Goal: Use online tool/utility: Use online tool/utility

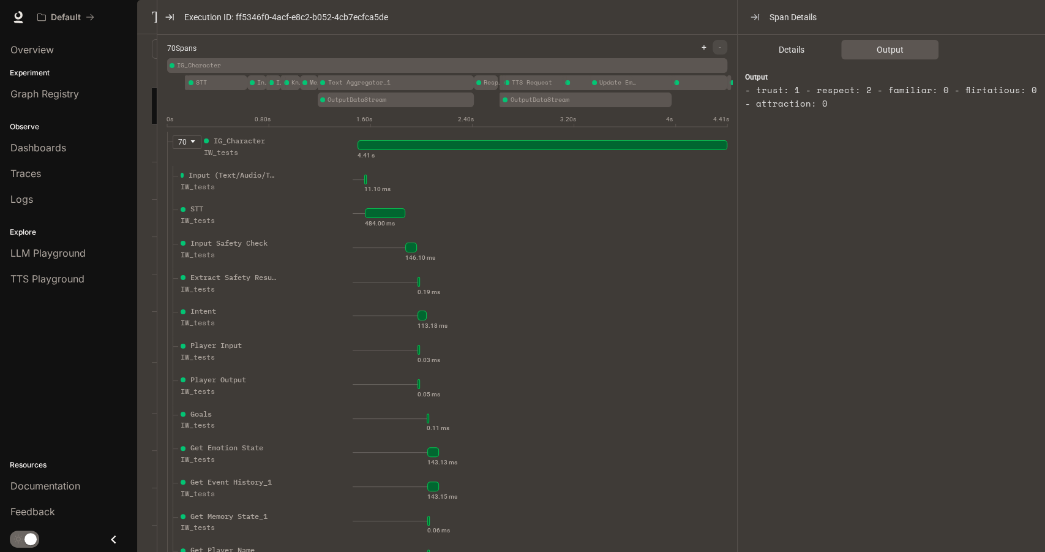
scroll to position [1836, 0]
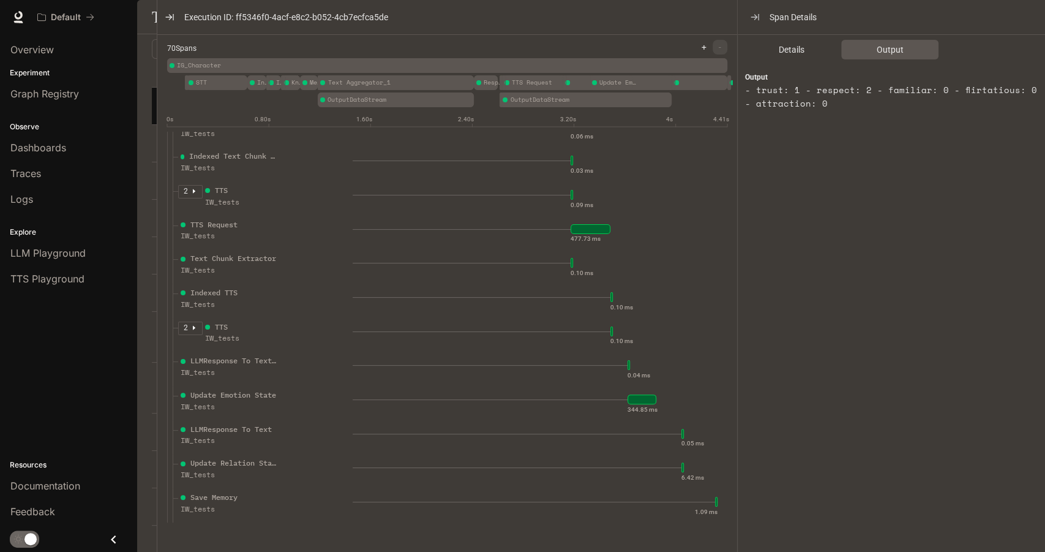
click at [964, 264] on div "Details Output Output - trust: 1 - respect: 2 - familiar: 0 - flirtatious: 0 - …" at bounding box center [901, 291] width 327 height 512
click at [800, 50] on span "Details" at bounding box center [792, 49] width 26 height 13
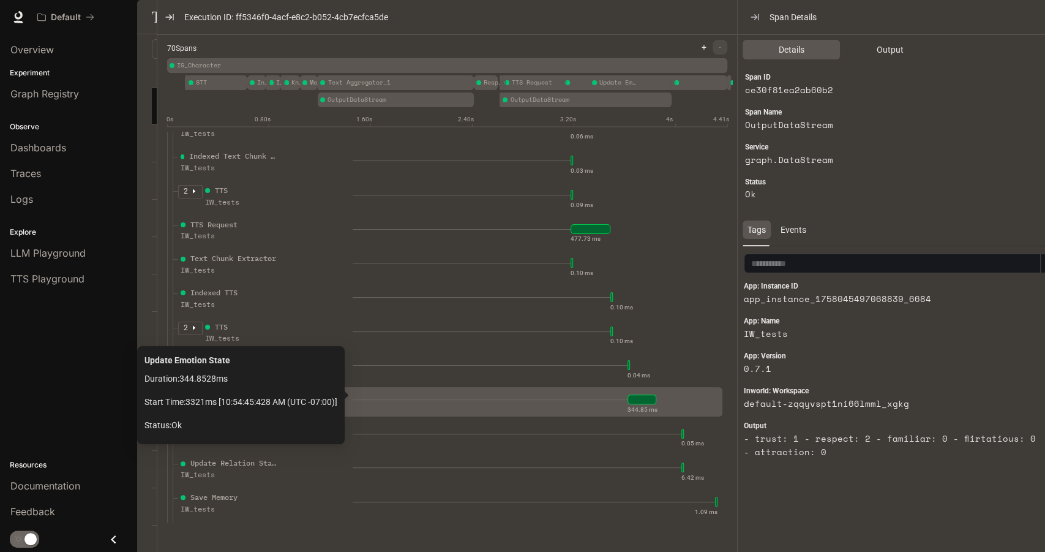
click at [449, 401] on div "344.85 ms" at bounding box center [535, 399] width 365 height 20
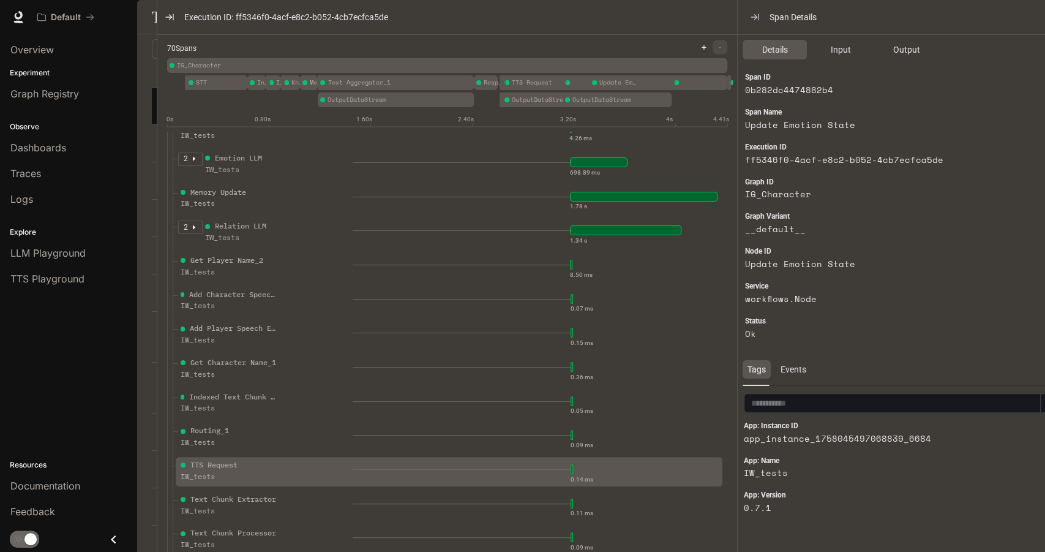
scroll to position [1230, 0]
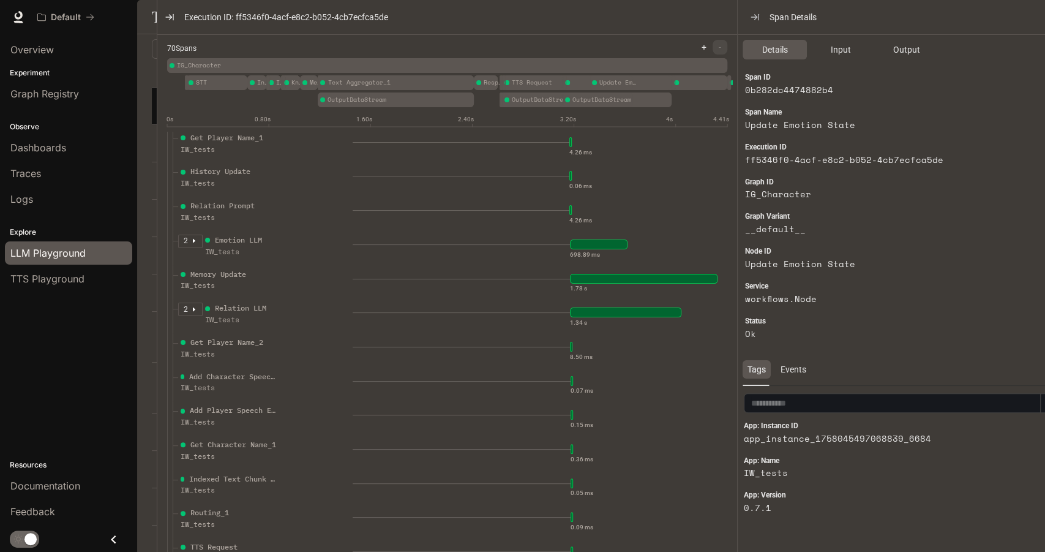
click at [31, 242] on link "LLM Playground" at bounding box center [68, 252] width 127 height 23
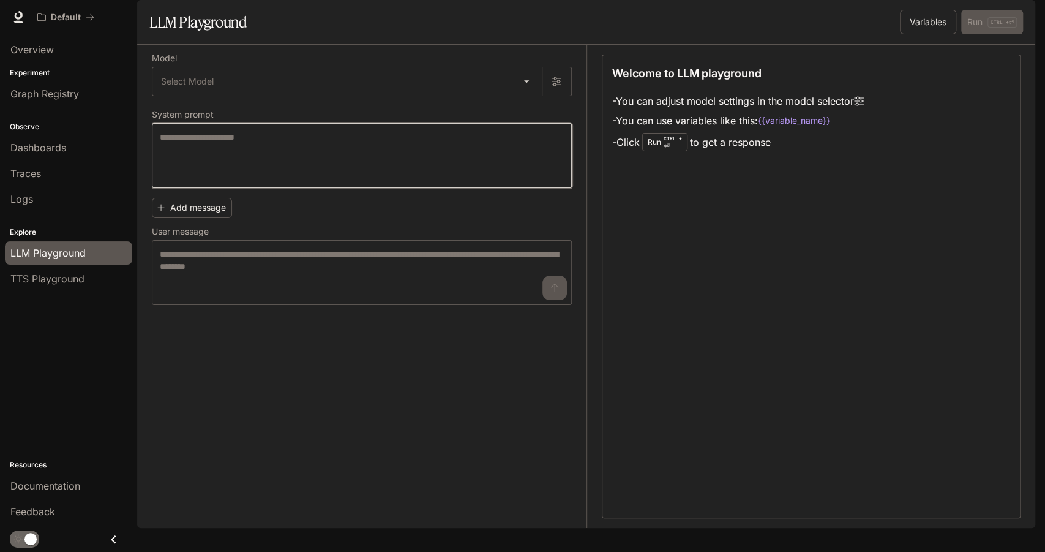
click at [219, 180] on textarea at bounding box center [362, 155] width 404 height 49
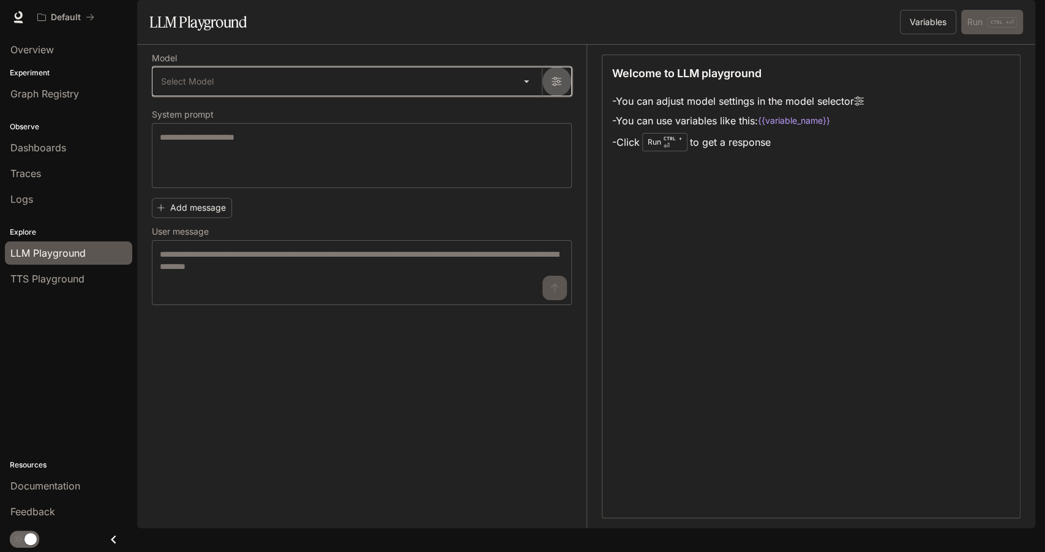
click at [564, 96] on button "button" at bounding box center [556, 81] width 29 height 29
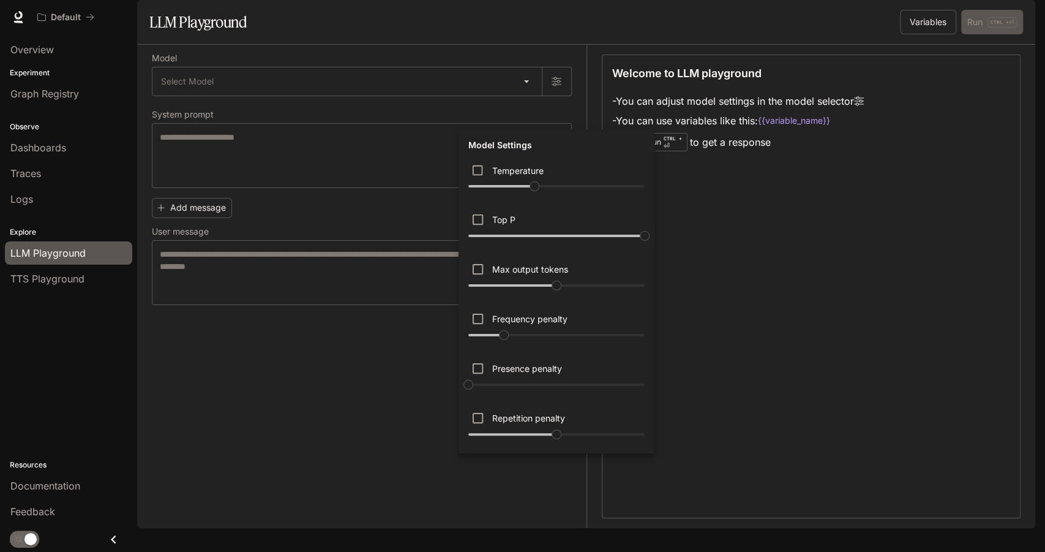
click at [563, 115] on div at bounding box center [522, 276] width 1045 height 552
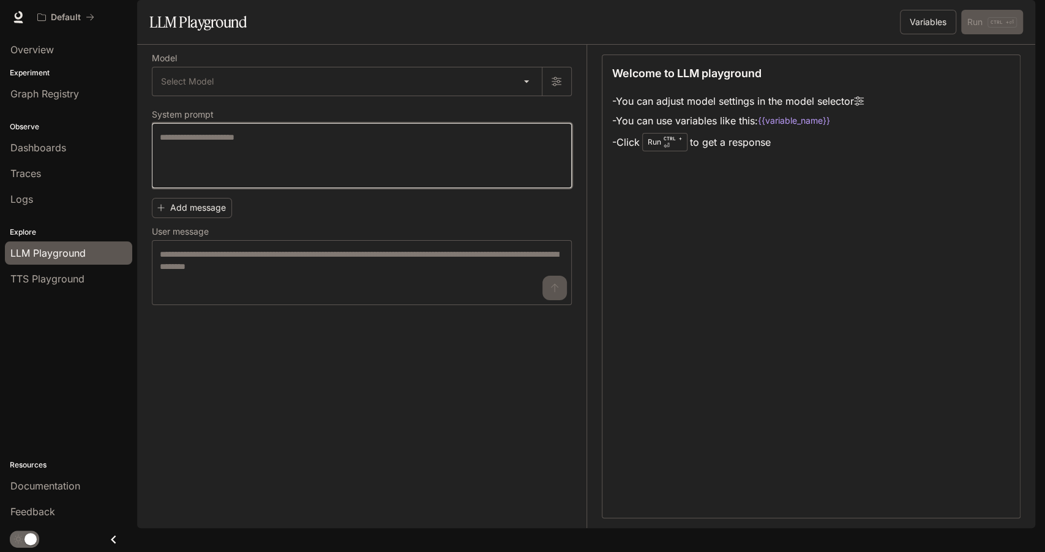
click at [313, 180] on textarea at bounding box center [362, 155] width 404 height 49
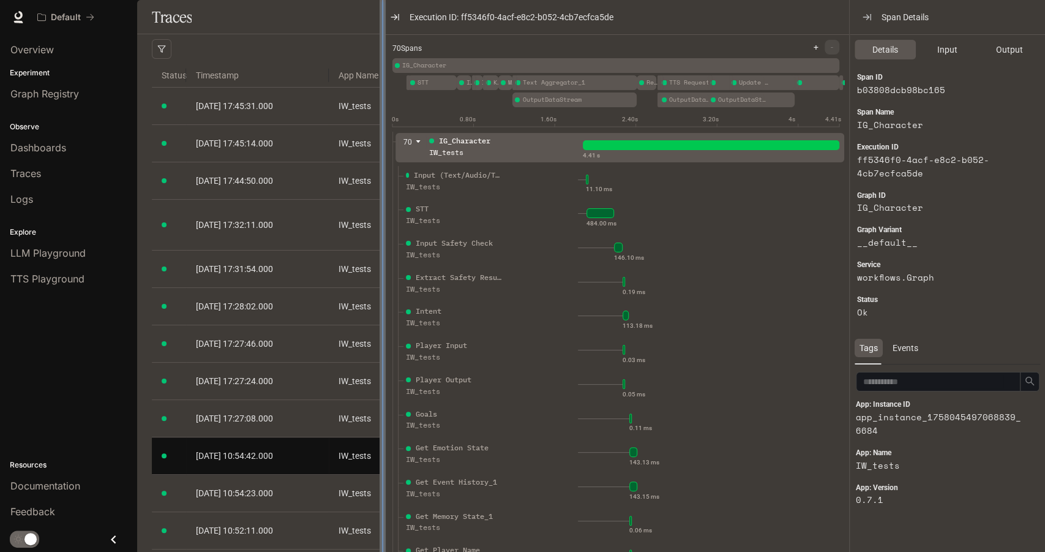
drag, startPoint x: 553, startPoint y: 246, endPoint x: 381, endPoint y: 261, distance: 173.3
click at [381, 261] on div at bounding box center [383, 276] width 6 height 552
